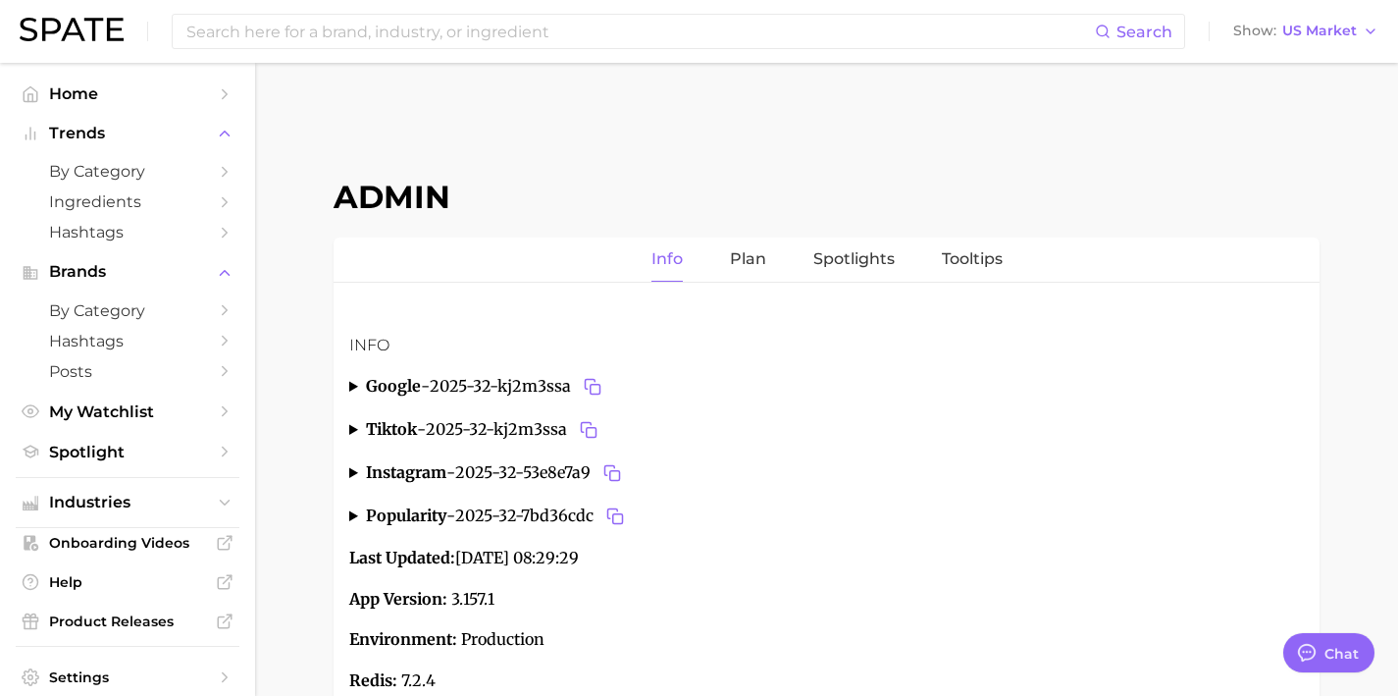
scroll to position [7409, 0]
click at [54, 41] on link at bounding box center [72, 31] width 104 height 27
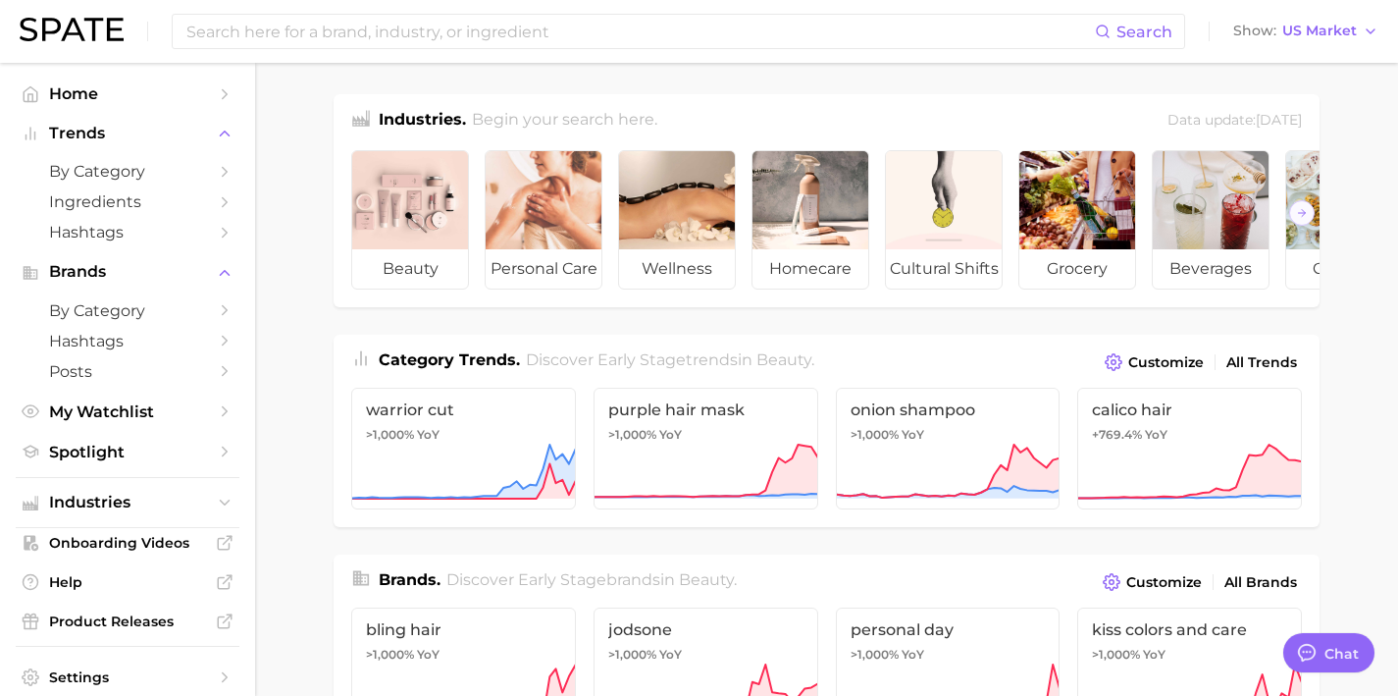
scroll to position [409, 0]
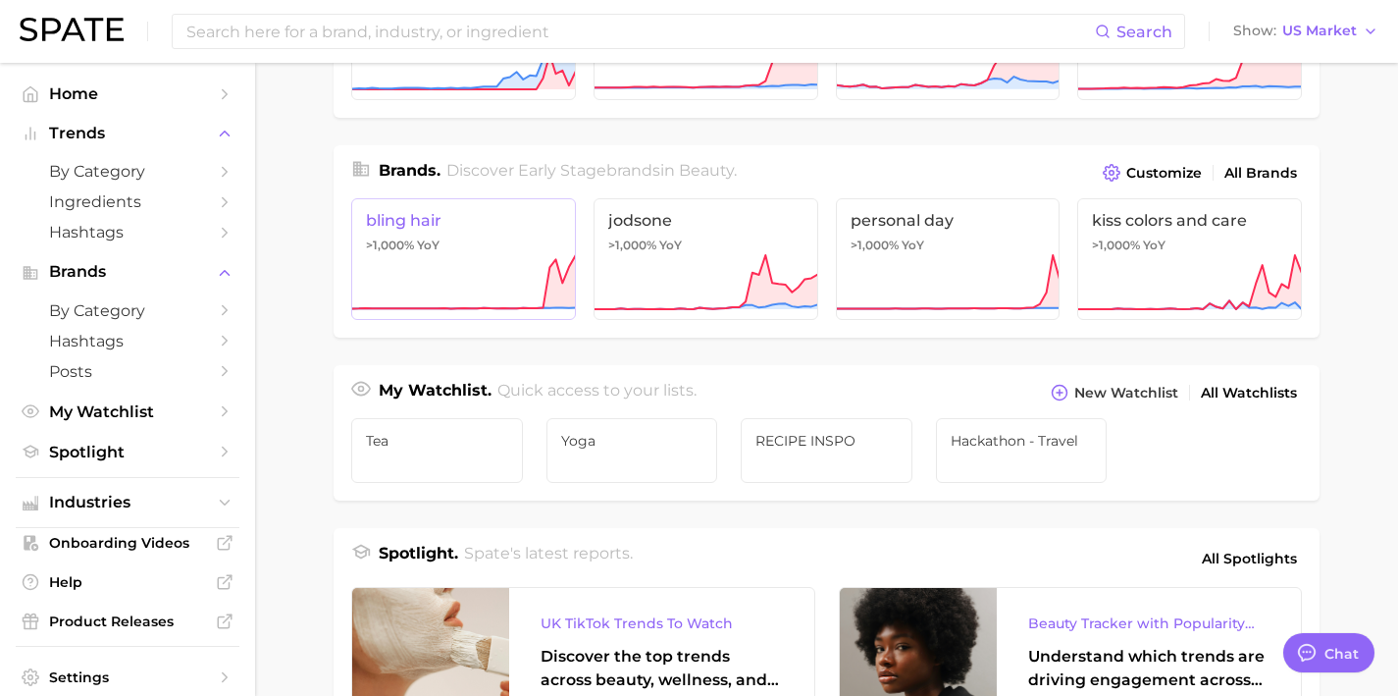
click at [504, 287] on icon at bounding box center [463, 282] width 225 height 59
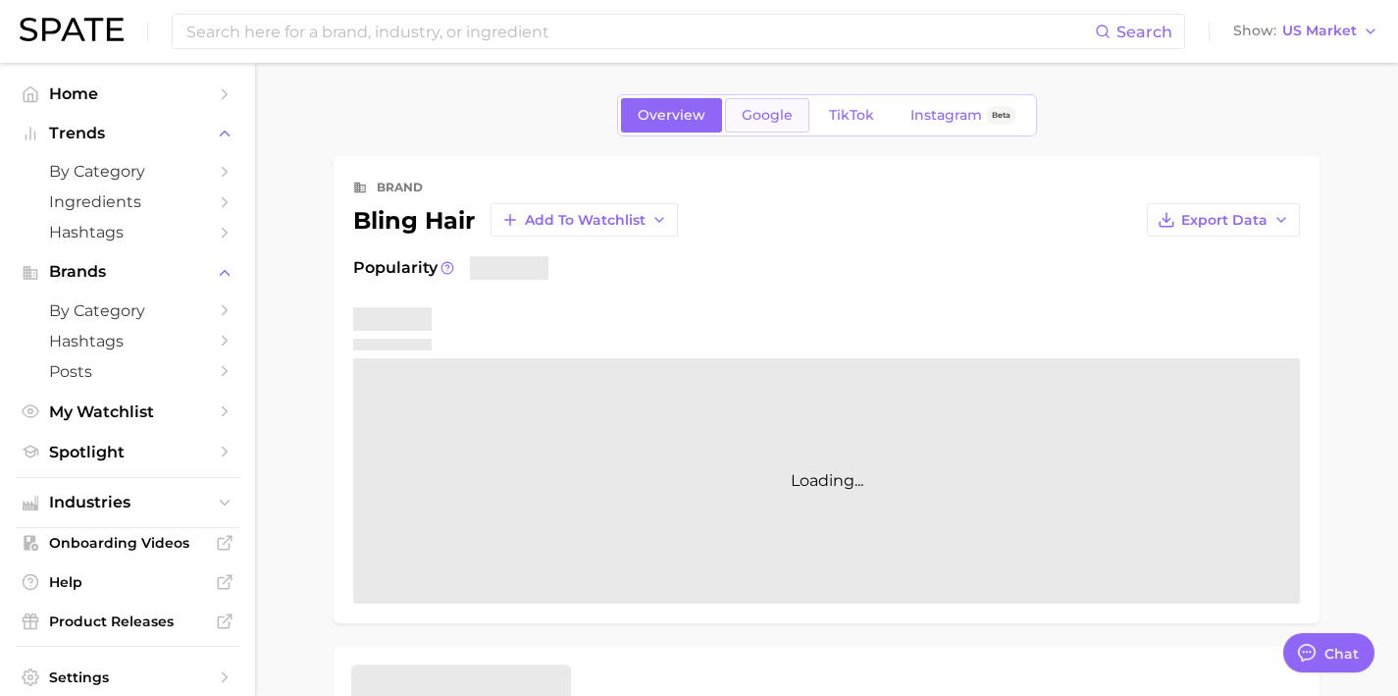
click at [761, 126] on link "Google" at bounding box center [767, 115] width 84 height 34
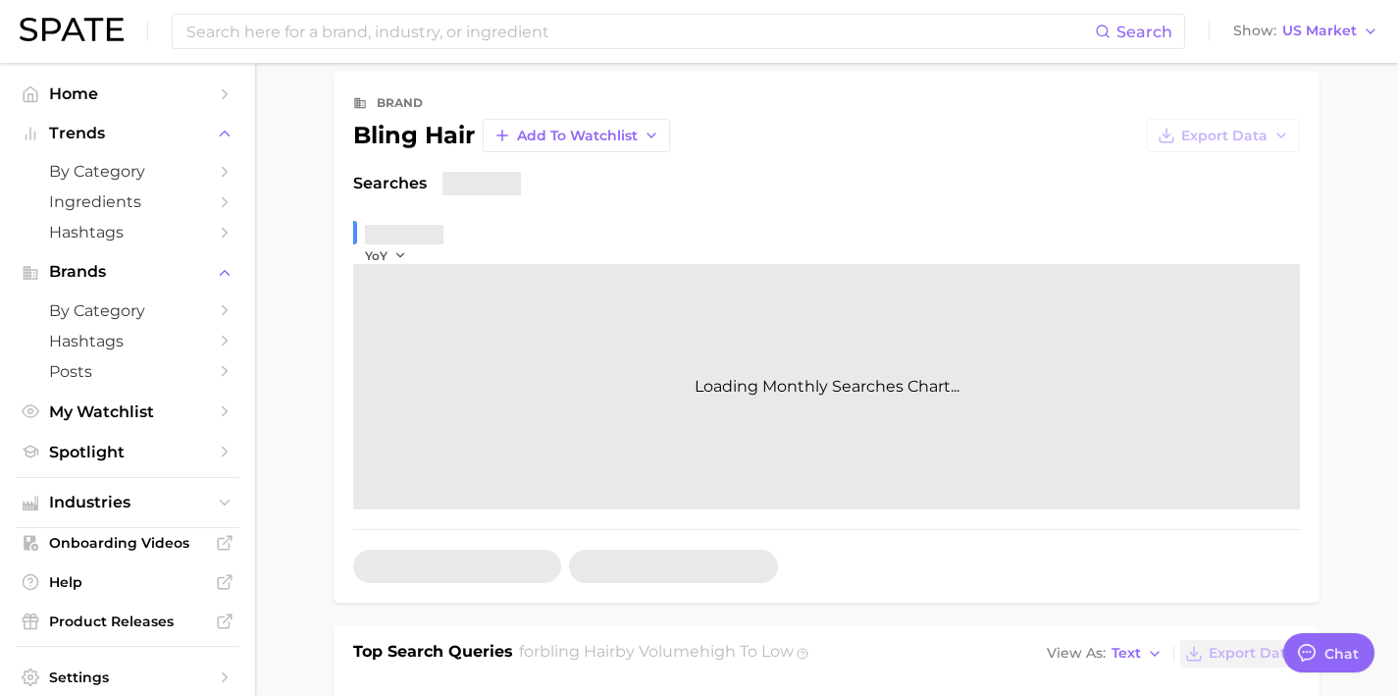
scroll to position [553, 0]
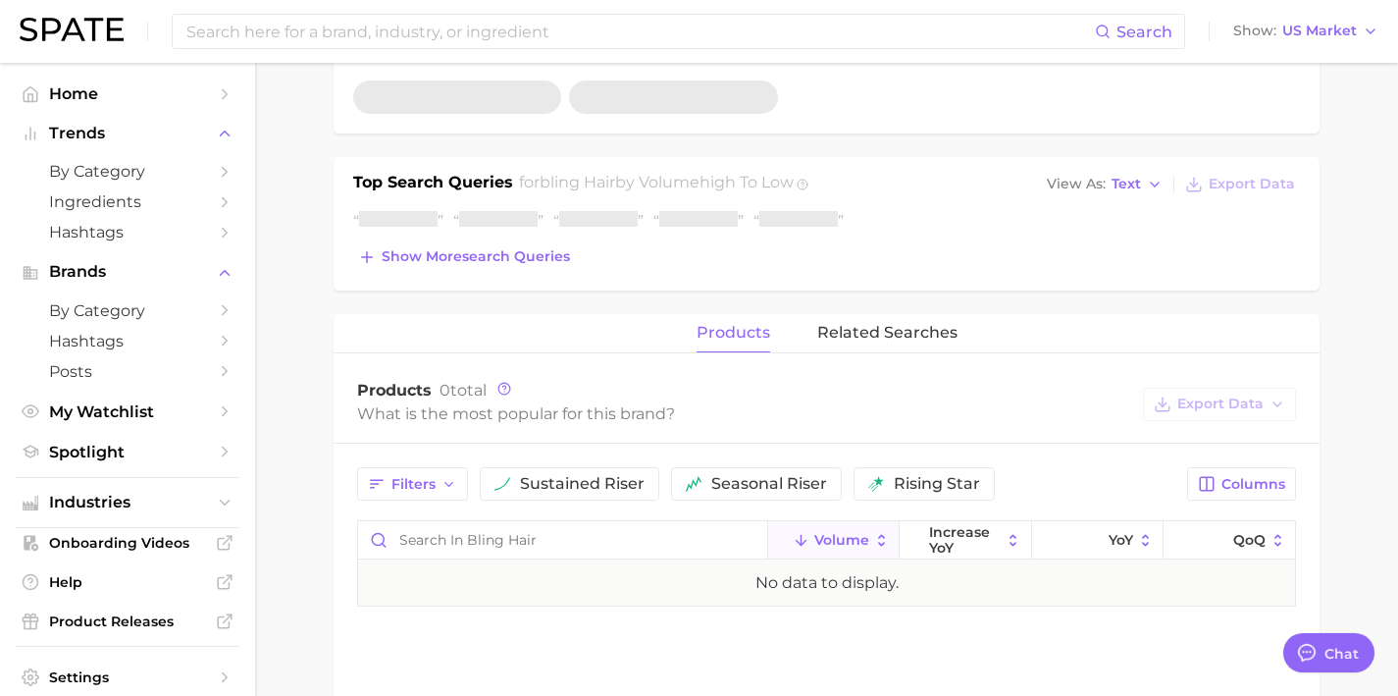
type textarea "x"
click at [501, 255] on span "Show more search queries" at bounding box center [476, 256] width 188 height 17
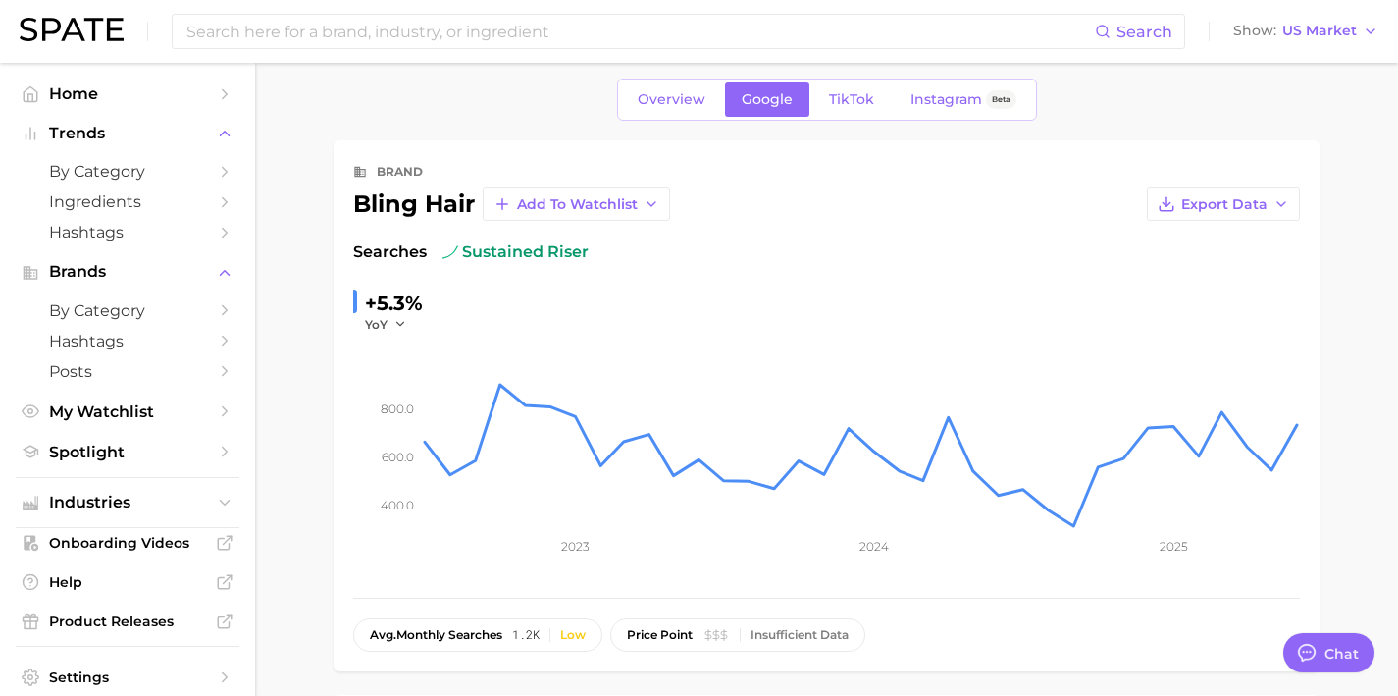
scroll to position [0, 0]
